Goal: Task Accomplishment & Management: Manage account settings

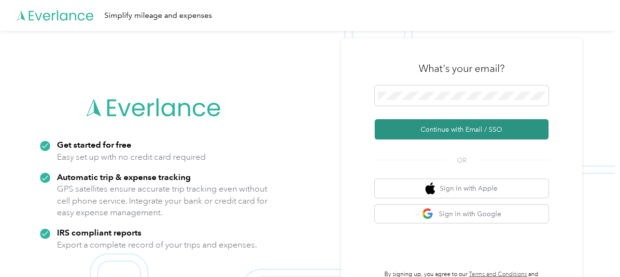
click at [400, 128] on button "Continue with Email / SSO" at bounding box center [462, 129] width 174 height 20
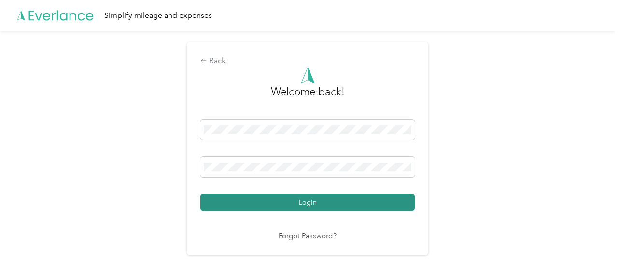
click at [310, 196] on button "Login" at bounding box center [307, 202] width 214 height 17
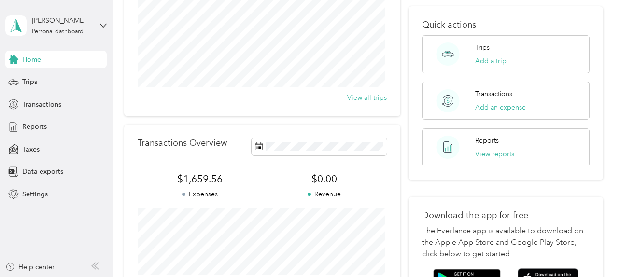
scroll to position [127, 0]
click at [554, 128] on div "Reports View reports" at bounding box center [506, 147] width 168 height 38
